Goal: Task Accomplishment & Management: Use online tool/utility

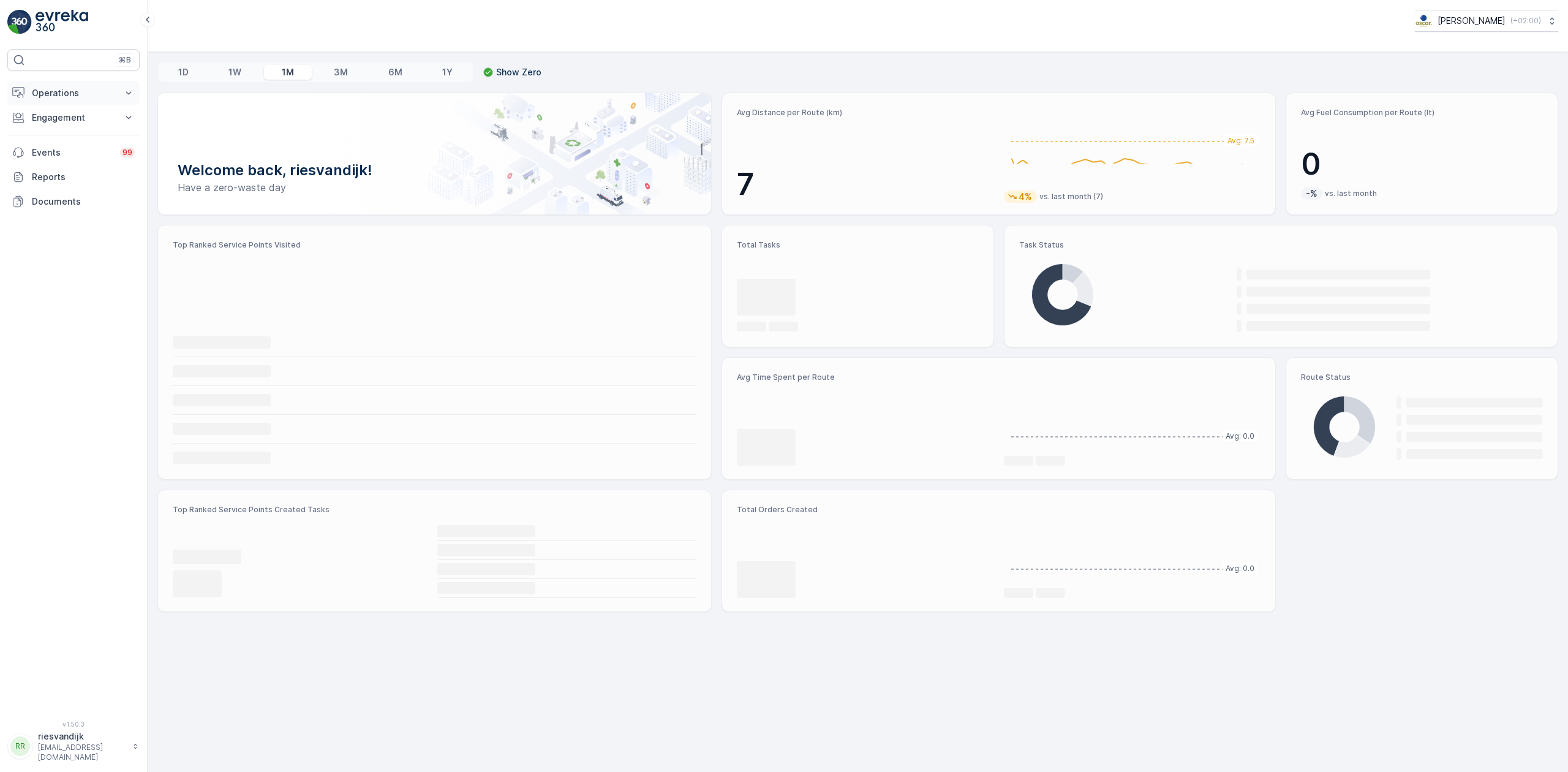
click at [76, 98] on p "Operations" at bounding box center [74, 93] width 83 height 12
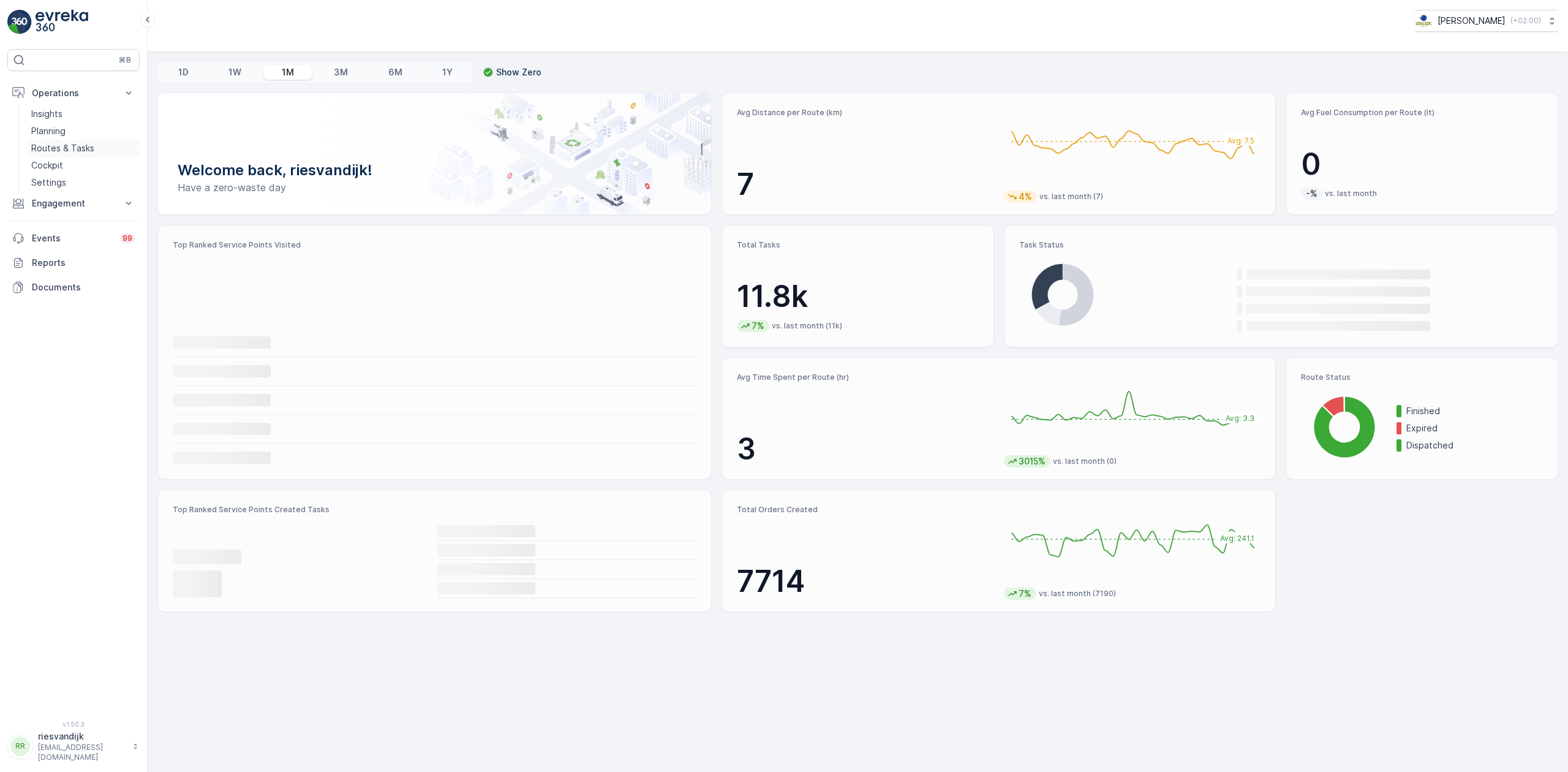
click at [88, 149] on p "Routes & Tasks" at bounding box center [62, 147] width 63 height 12
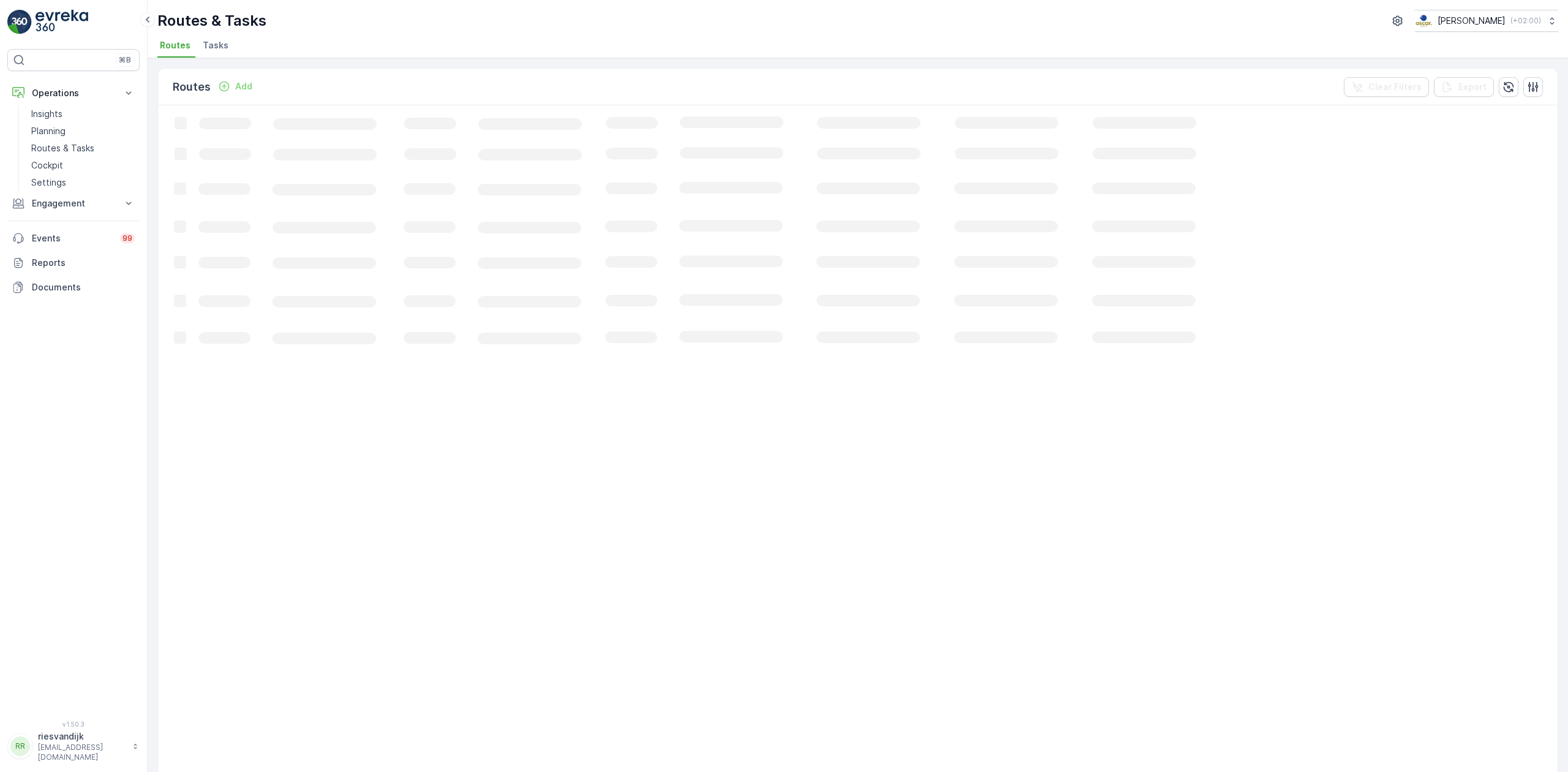
click at [217, 44] on span "Tasks" at bounding box center [215, 45] width 26 height 12
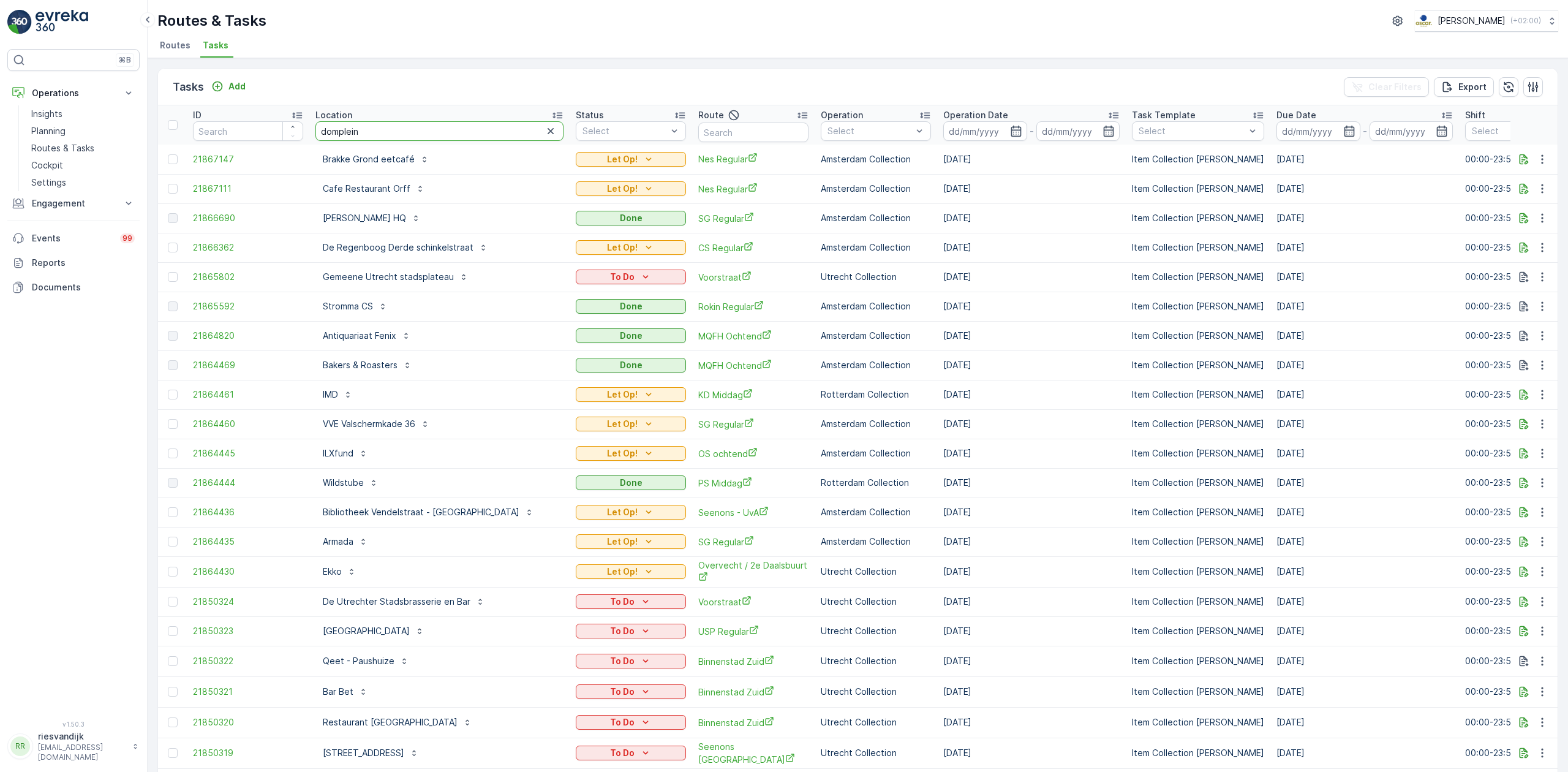
type input "domplein"
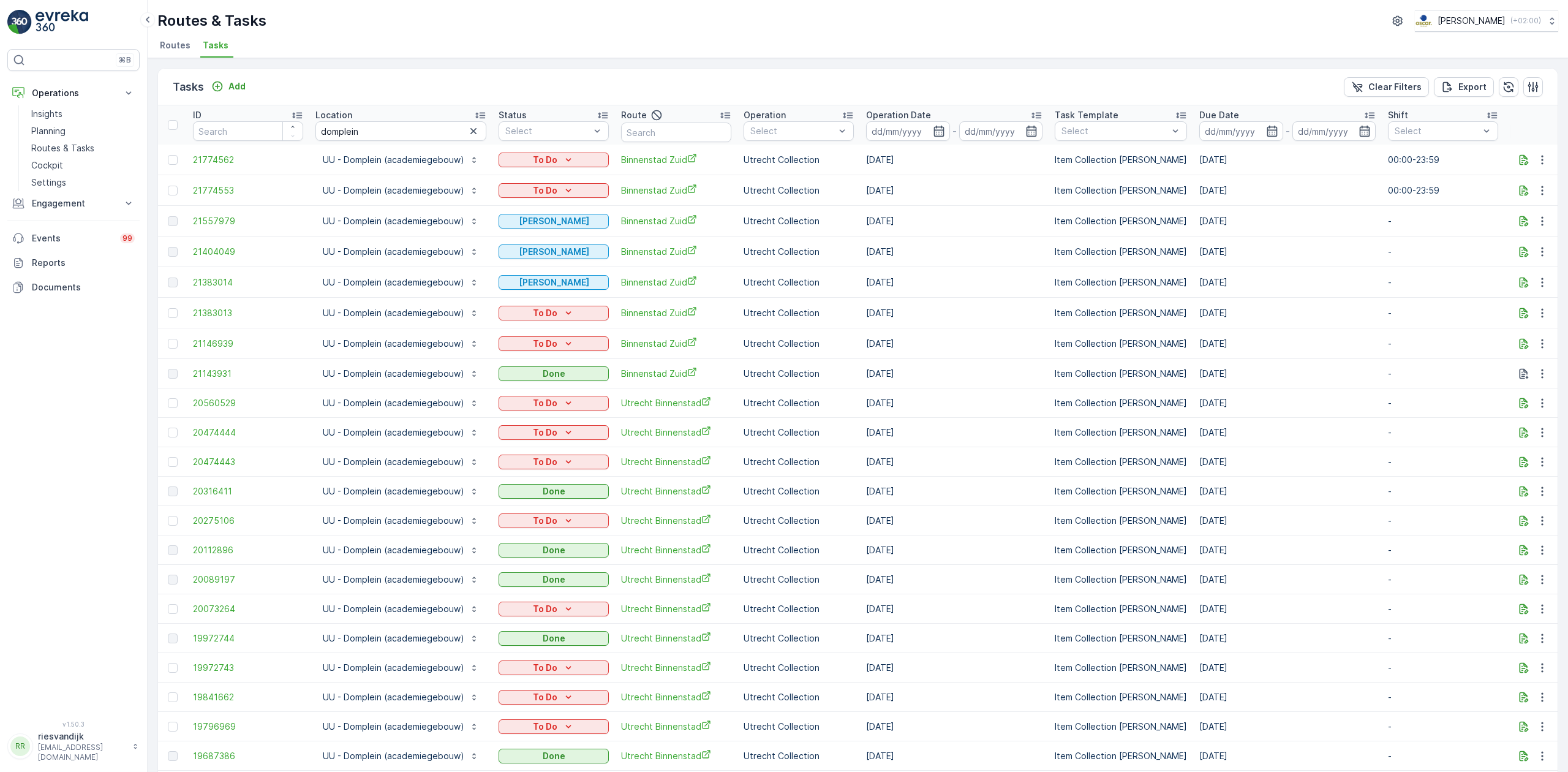
click at [995, 114] on div "Operation Date" at bounding box center [954, 114] width 177 height 12
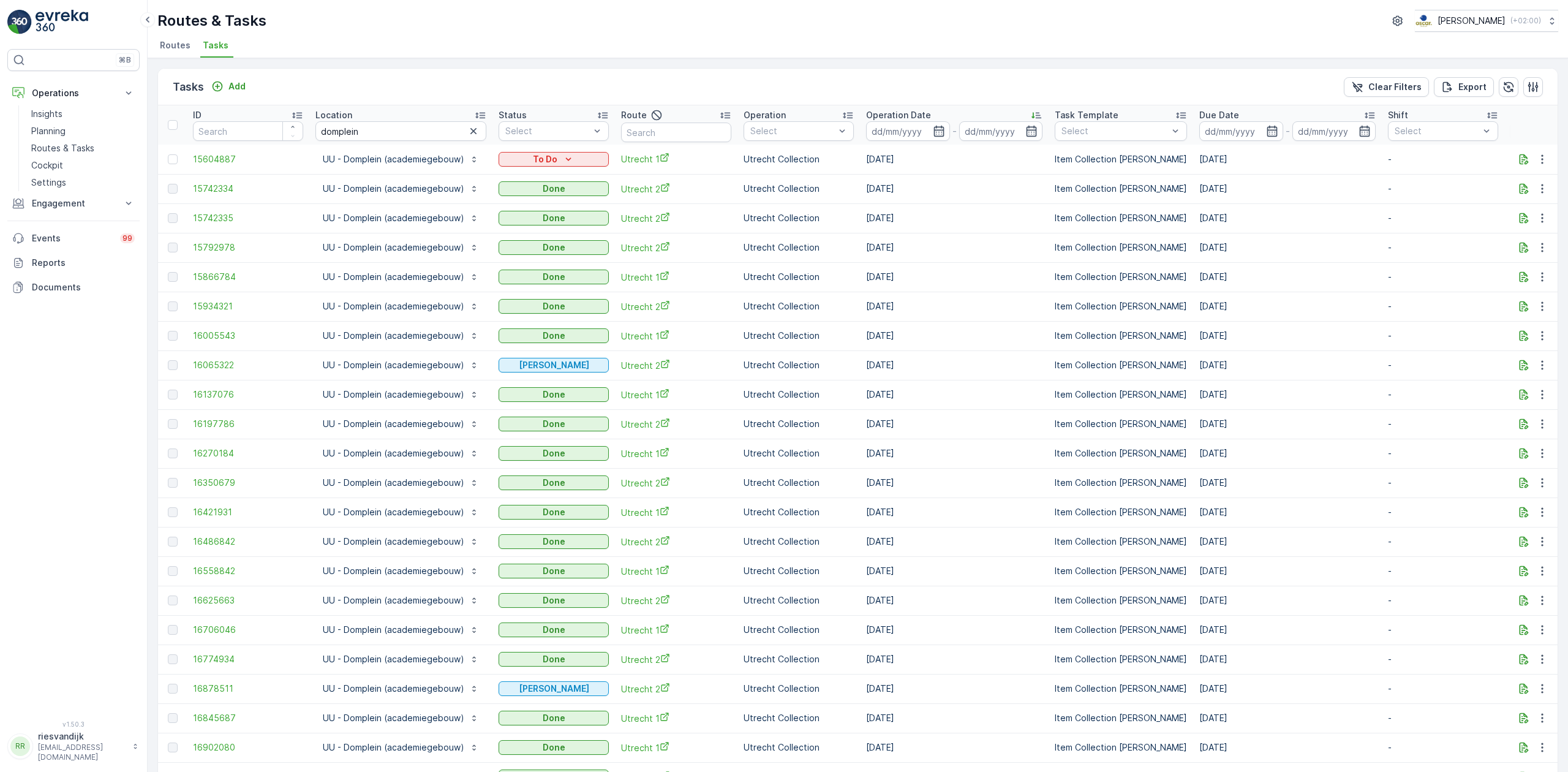
click at [979, 114] on div "Operation Date" at bounding box center [954, 114] width 177 height 12
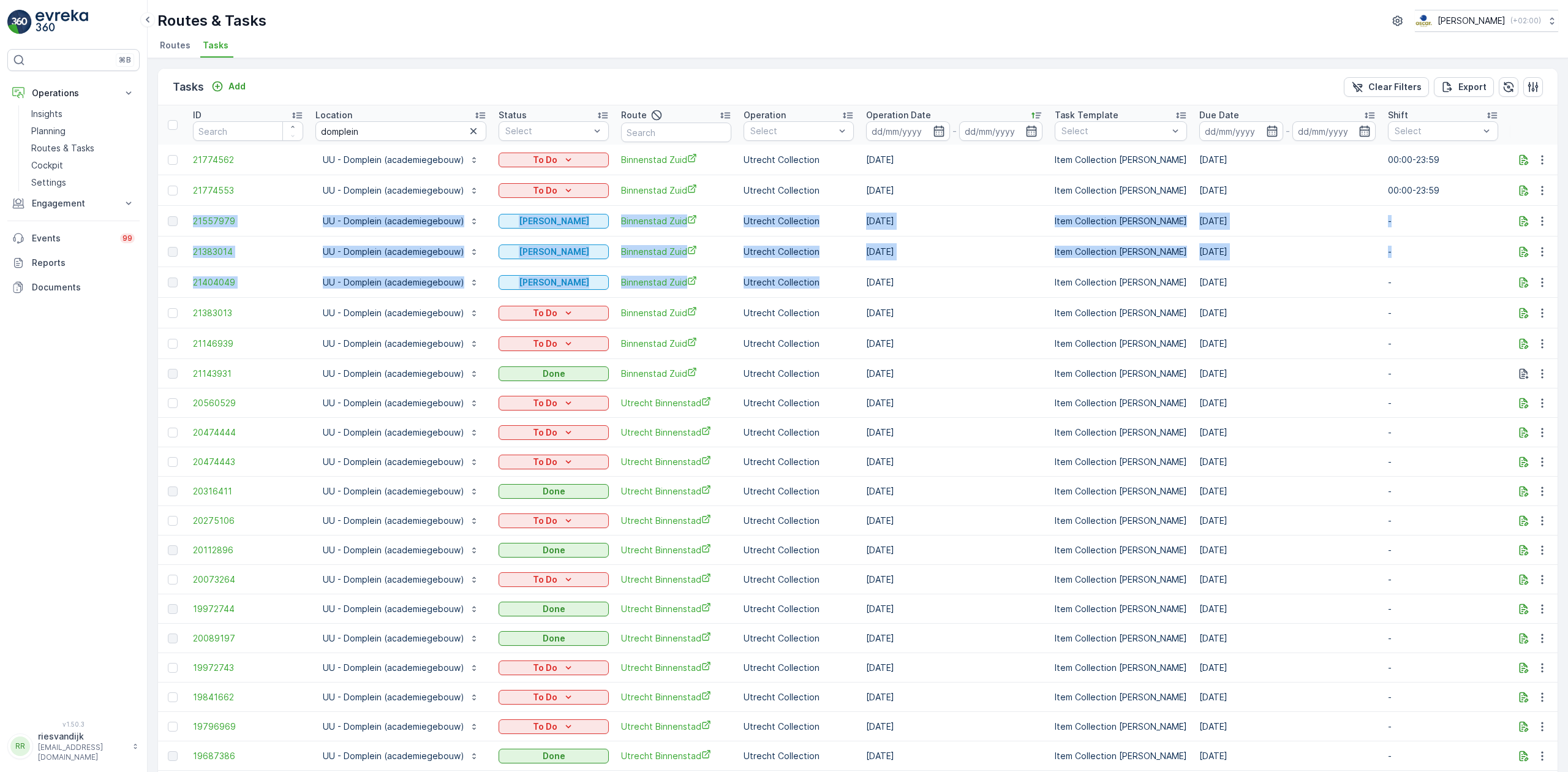
drag, startPoint x: 822, startPoint y: 290, endPoint x: 175, endPoint y: 224, distance: 650.4
click at [898, 263] on td "[DATE]" at bounding box center [955, 251] width 189 height 30
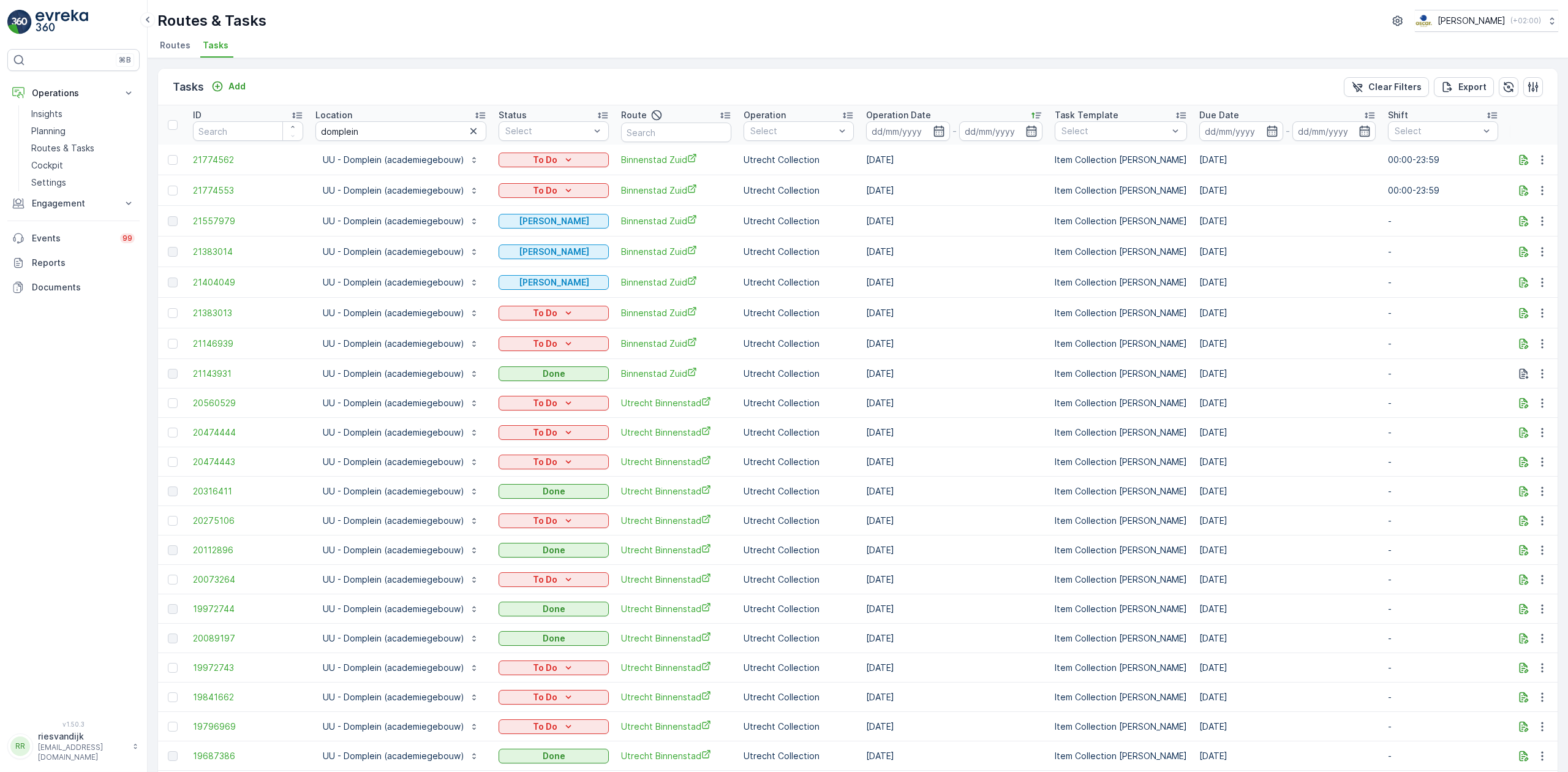
click at [1370, 273] on td "[DATE]" at bounding box center [1287, 283] width 189 height 30
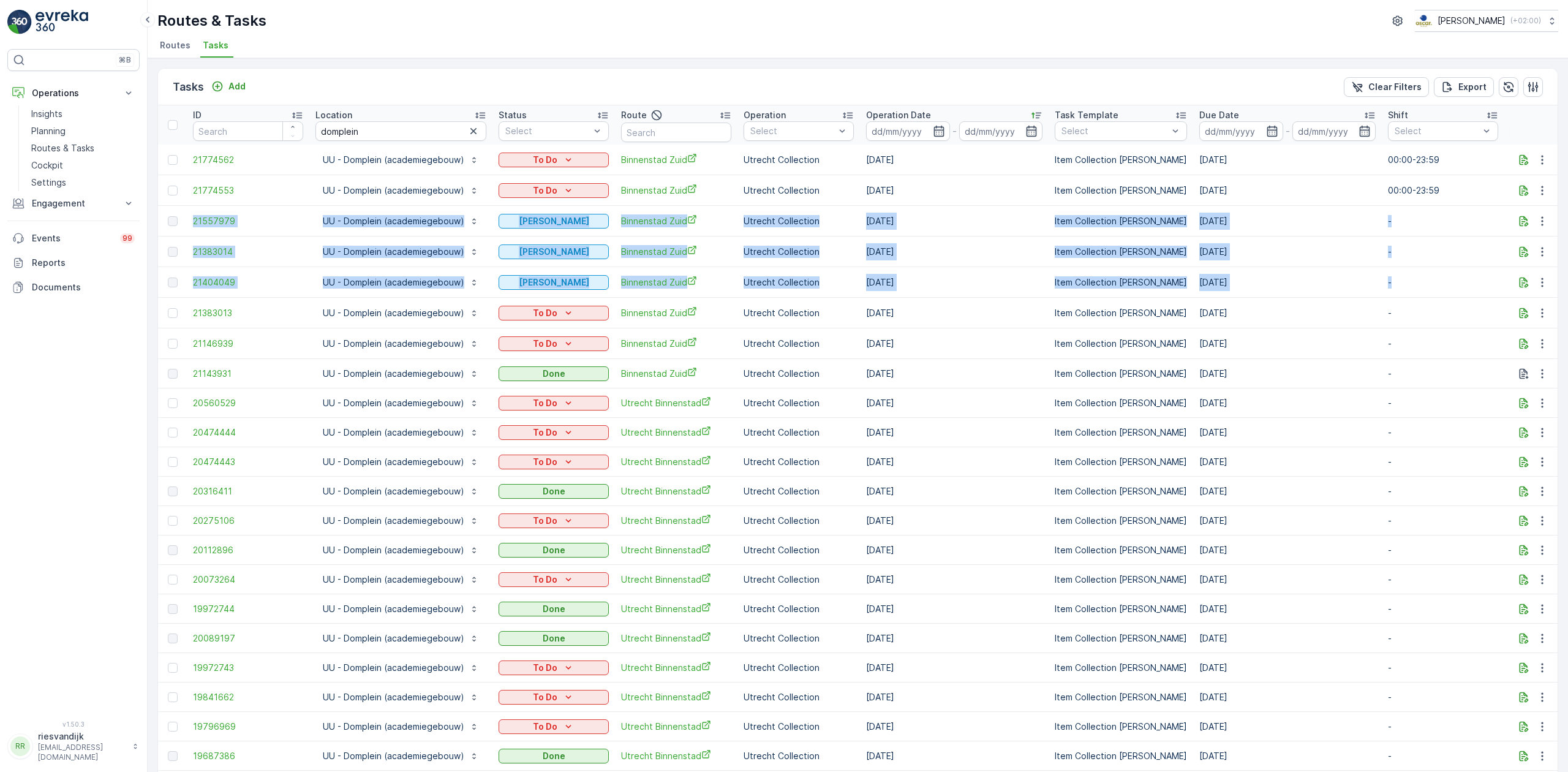
drag, startPoint x: 1361, startPoint y: 287, endPoint x: 163, endPoint y: 224, distance: 1199.7
click at [991, 255] on td "[DATE]" at bounding box center [955, 251] width 189 height 30
